Goal: Understand process/instructions

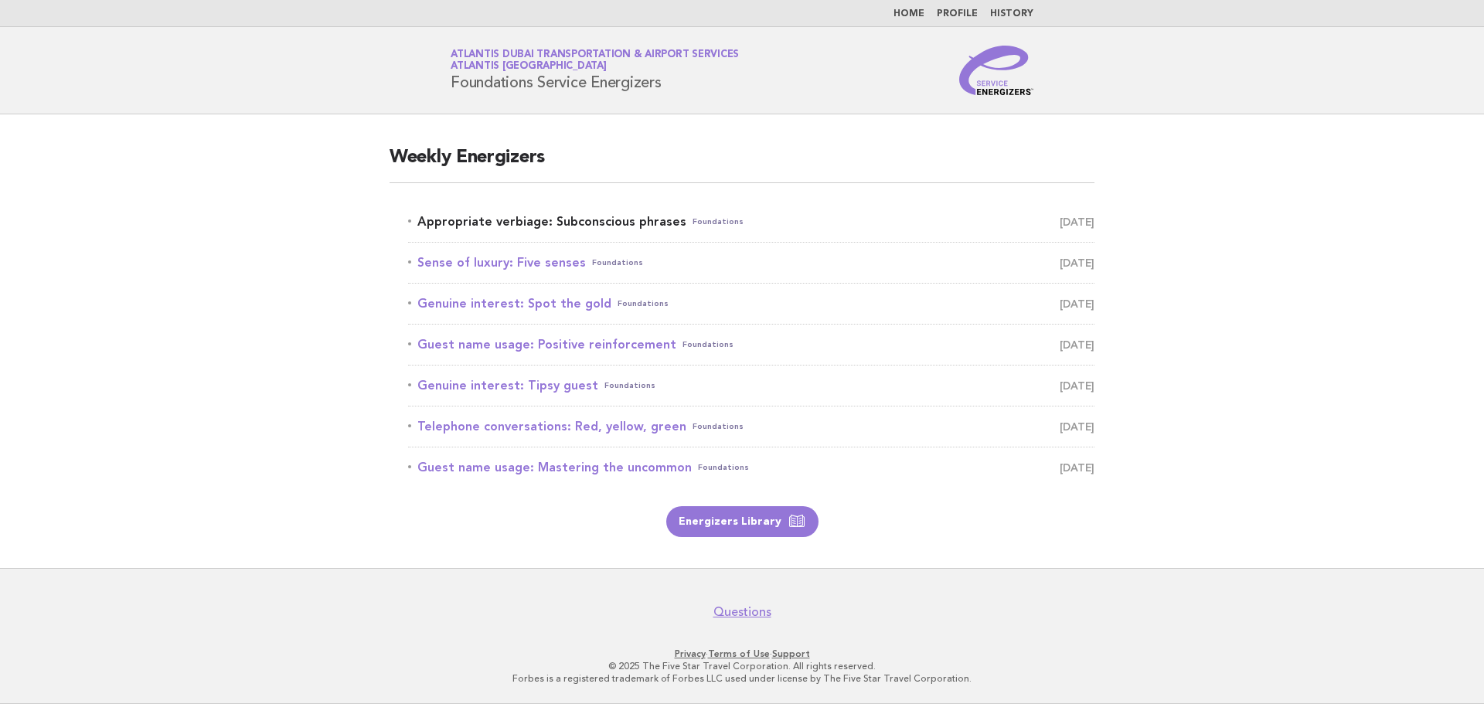
click at [617, 215] on link "Appropriate verbiage: Subconscious phrases Foundations September 10" at bounding box center [751, 222] width 686 height 22
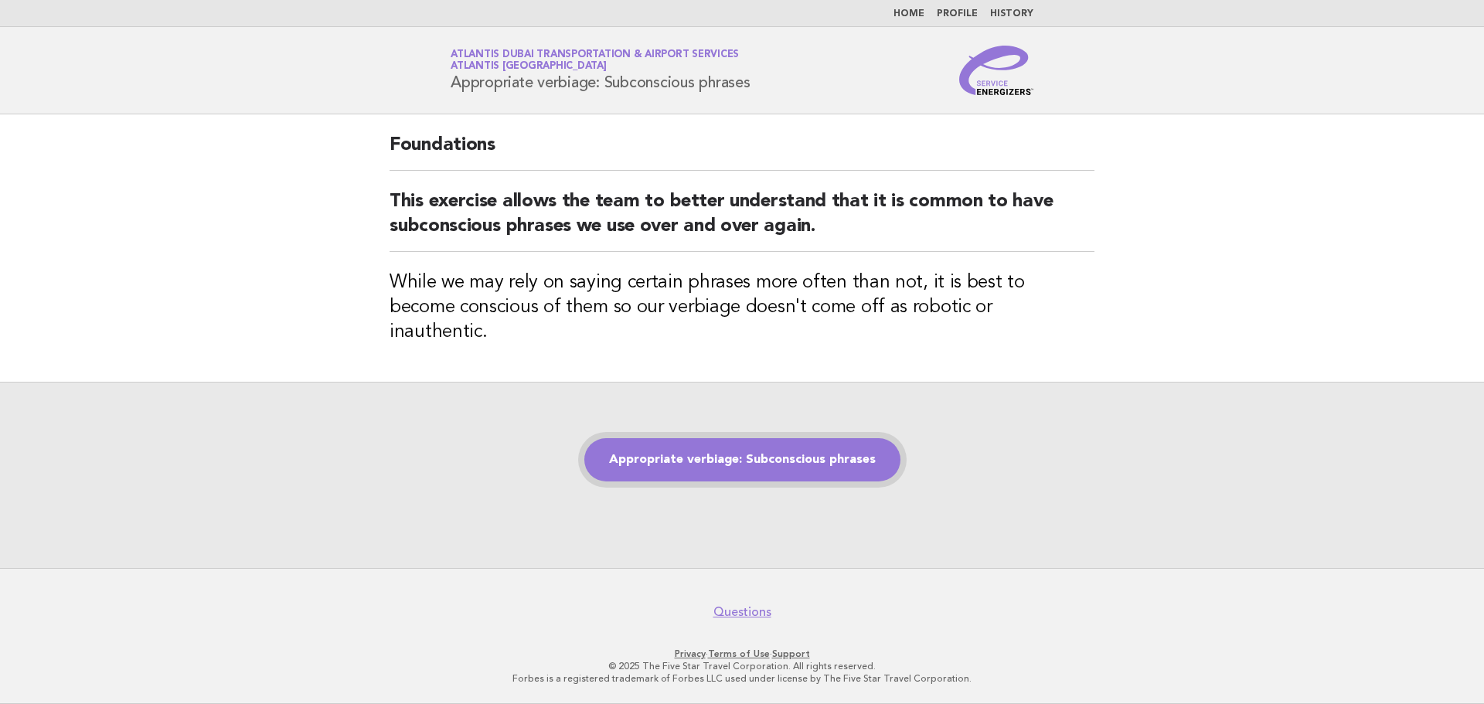
click at [849, 451] on link "Appropriate verbiage: Subconscious phrases" at bounding box center [742, 459] width 316 height 43
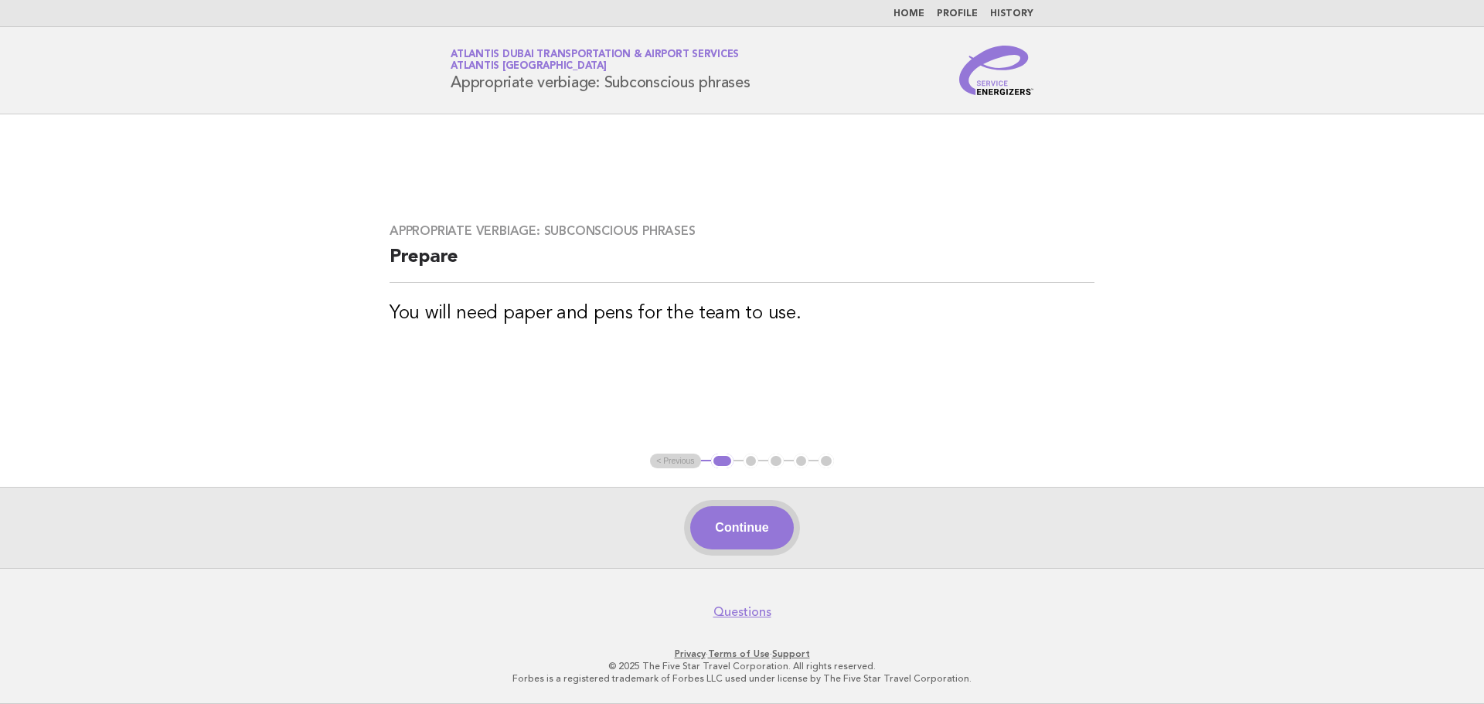
click at [748, 515] on button "Continue" at bounding box center [741, 527] width 103 height 43
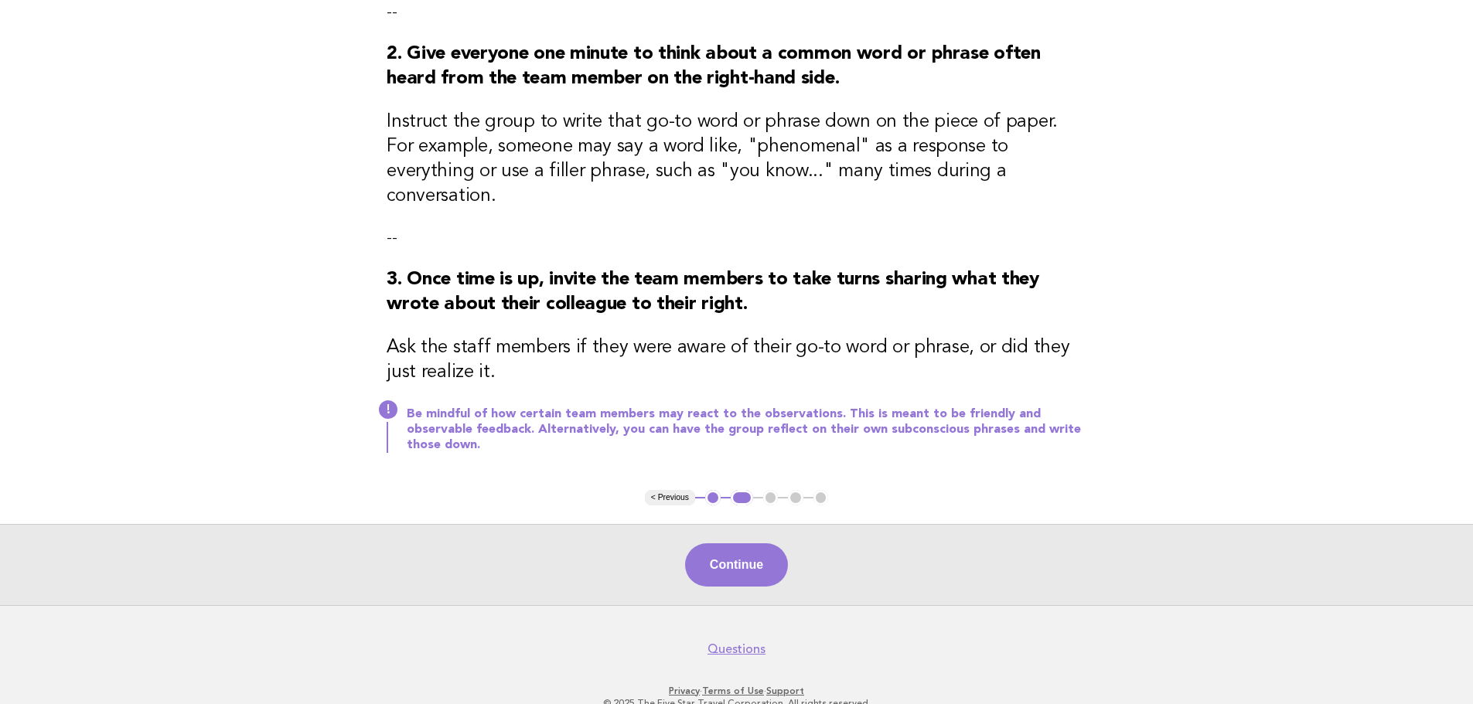
click at [753, 543] on button "Continue" at bounding box center [736, 564] width 103 height 43
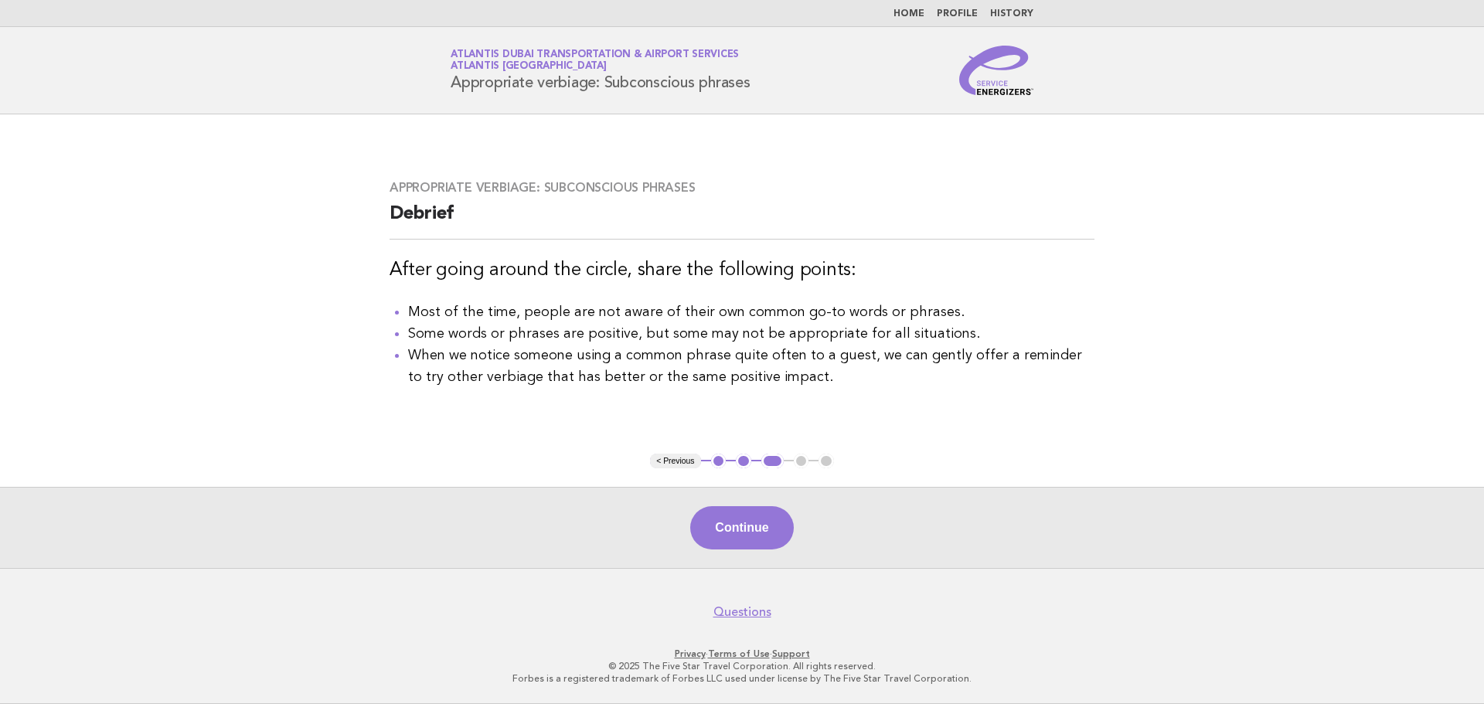
click at [778, 531] on button "Continue" at bounding box center [741, 527] width 103 height 43
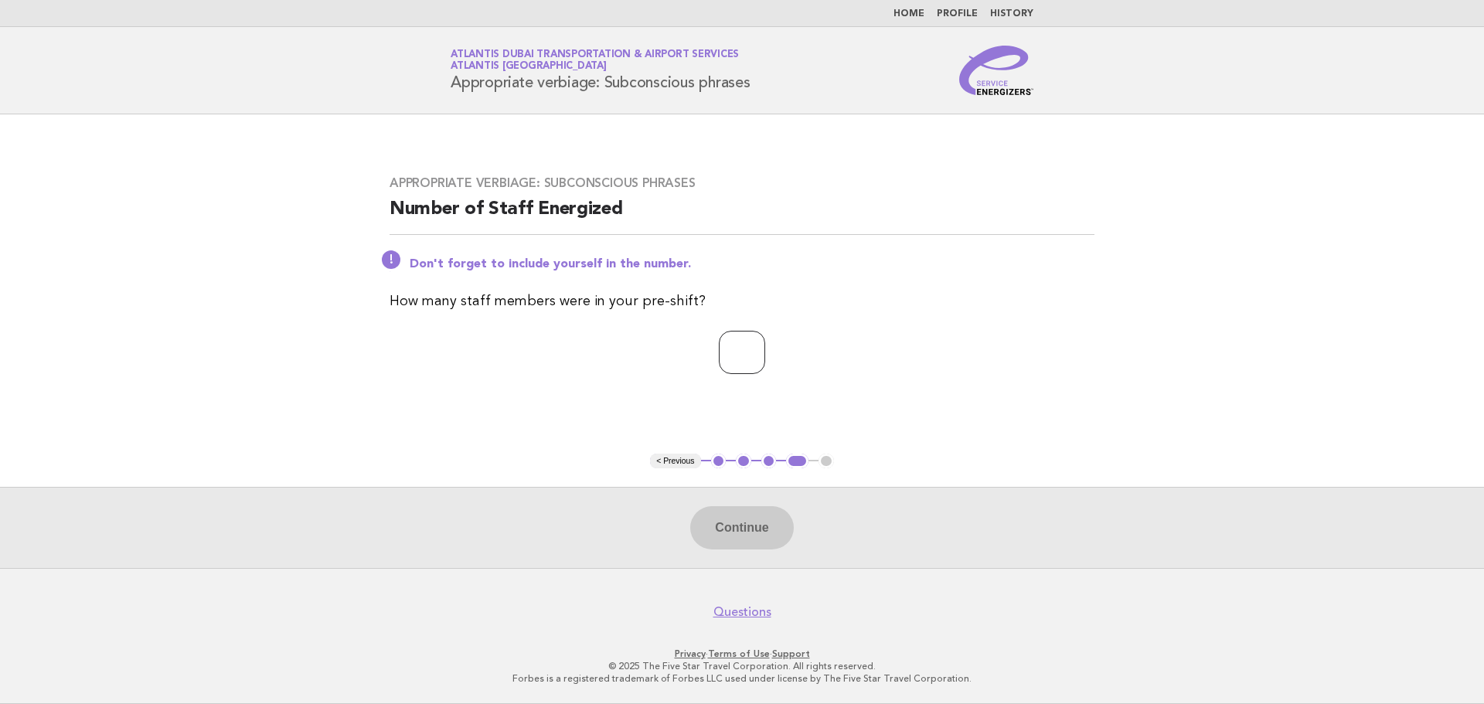
click at [726, 352] on input "number" at bounding box center [742, 352] width 46 height 43
type input "*"
click at [736, 522] on button "Continue" at bounding box center [741, 527] width 103 height 43
